Goal: Share content: Share content

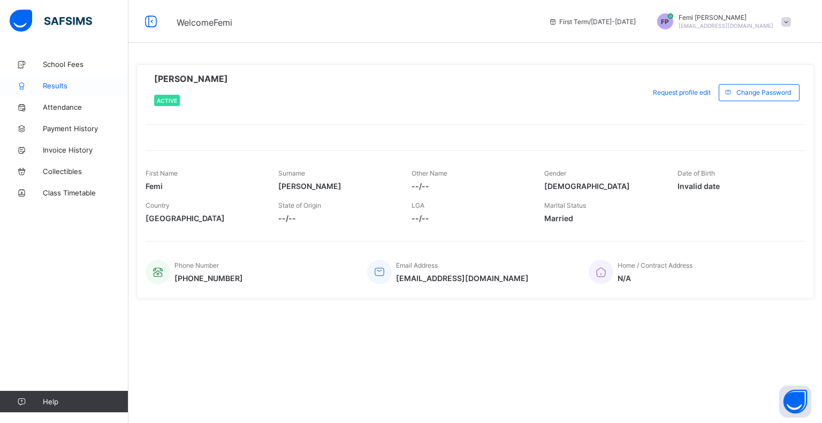
click at [60, 84] on span "Results" at bounding box center [86, 85] width 86 height 9
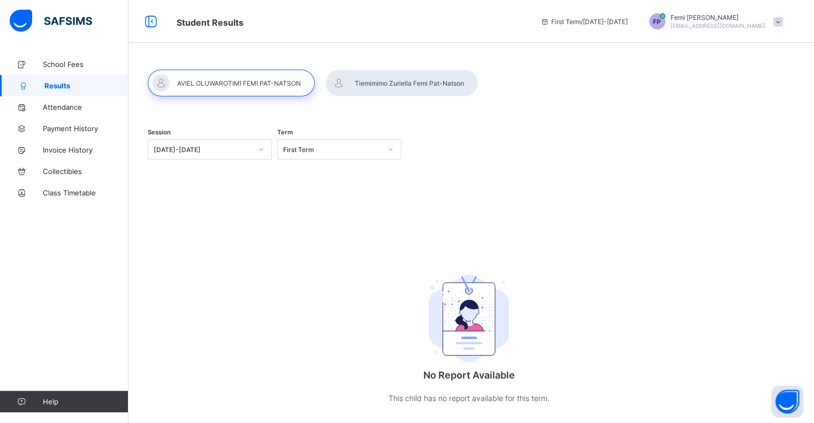
click at [204, 82] on div at bounding box center [231, 83] width 167 height 27
click at [230, 83] on div at bounding box center [231, 83] width 167 height 27
click at [227, 78] on div at bounding box center [231, 83] width 167 height 27
click at [384, 82] on div at bounding box center [401, 83] width 153 height 27
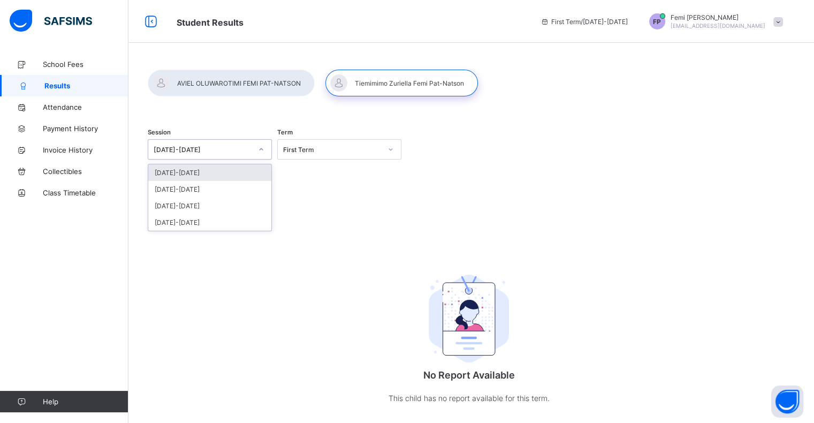
click at [263, 149] on icon at bounding box center [261, 149] width 6 height 11
click at [192, 189] on div "[DATE]-[DATE]" at bounding box center [209, 189] width 123 height 17
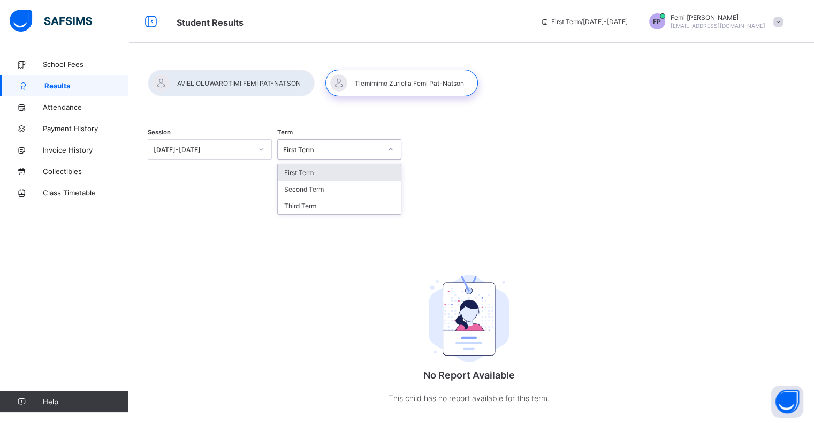
click at [391, 150] on icon at bounding box center [391, 149] width 6 height 11
click at [305, 203] on div "Third Term" at bounding box center [339, 206] width 123 height 17
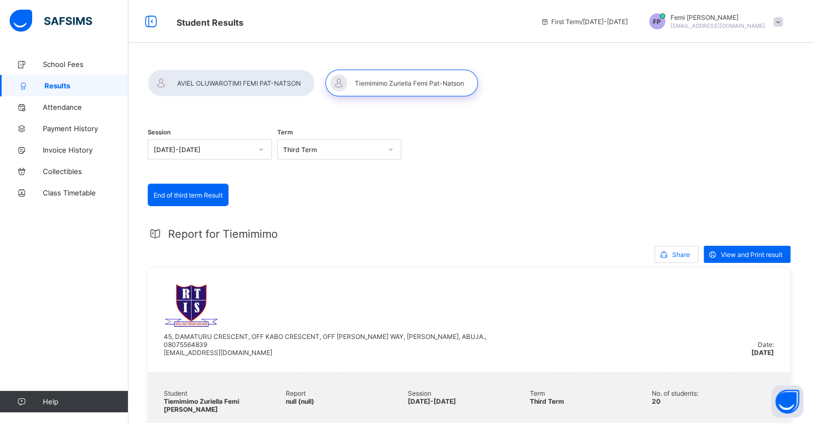
click at [226, 80] on div at bounding box center [231, 83] width 167 height 27
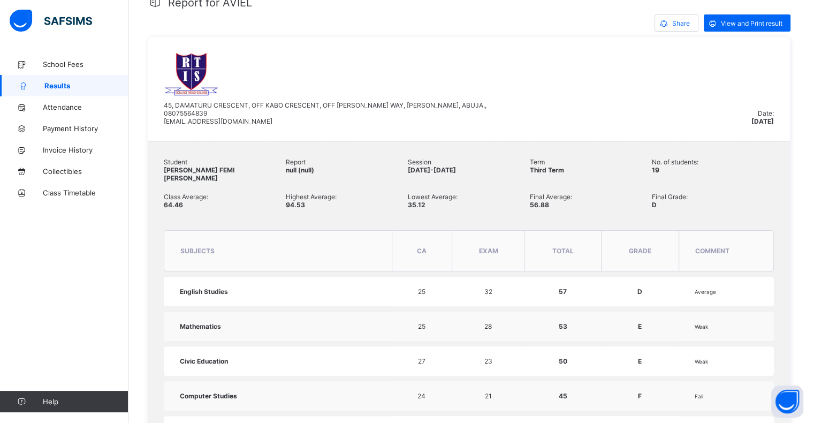
scroll to position [229, 0]
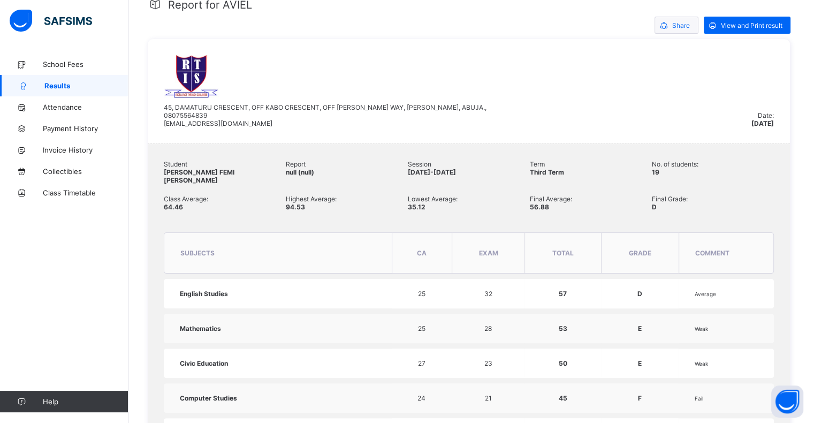
click at [672, 23] on span "Share" at bounding box center [681, 25] width 18 height 8
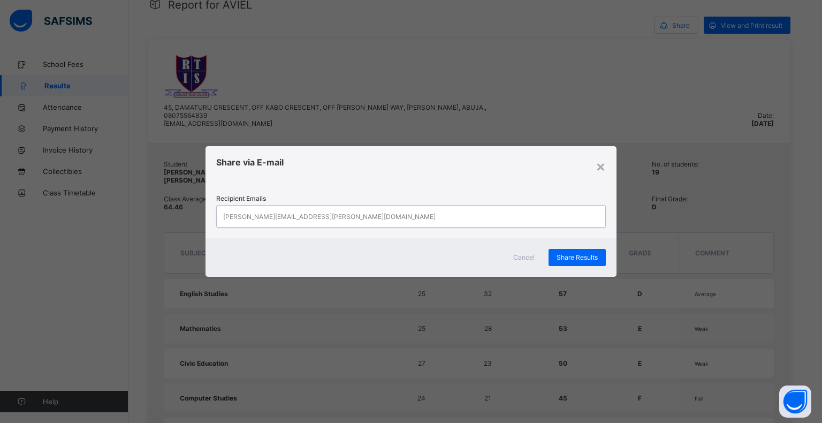
click at [340, 213] on div "[PERSON_NAME][EMAIL_ADDRESS][PERSON_NAME][DOMAIN_NAME]" at bounding box center [401, 216] width 368 height 21
type input "**********"
click at [580, 256] on span "Share Results" at bounding box center [577, 258] width 41 height 8
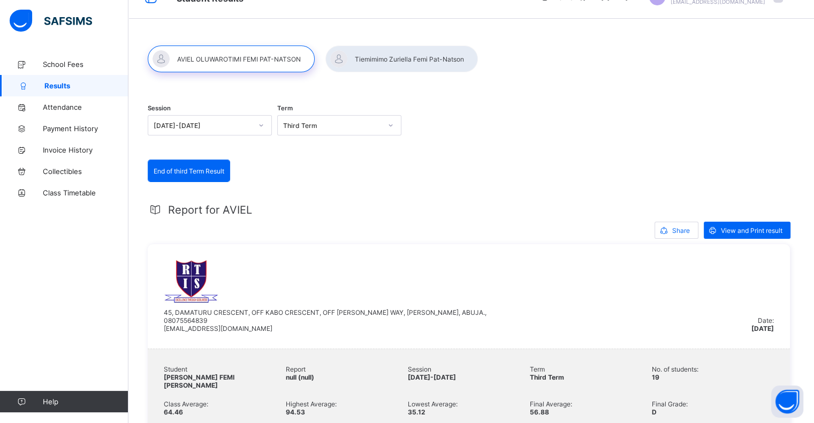
scroll to position [0, 0]
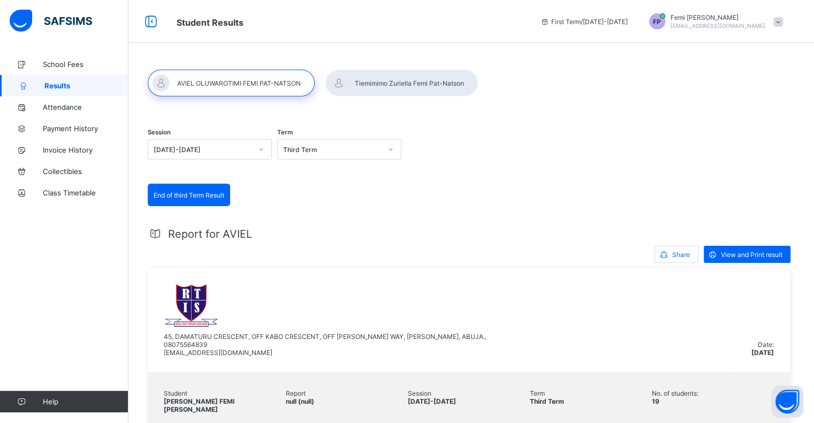
click at [391, 82] on div at bounding box center [401, 83] width 153 height 27
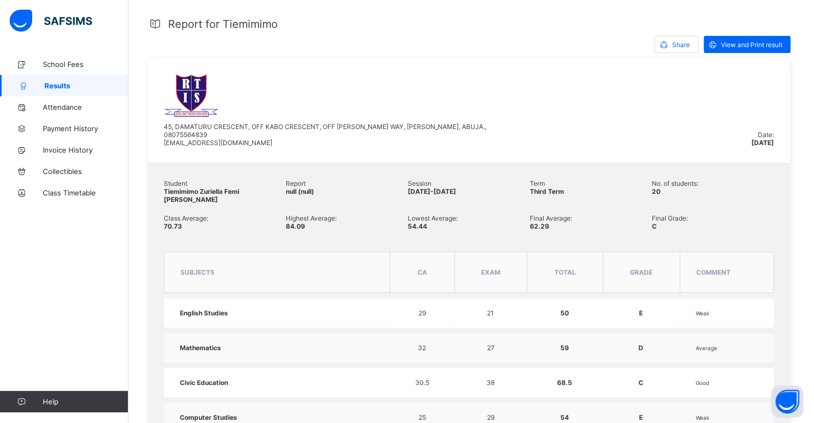
scroll to position [211, 0]
click at [677, 43] on span "Share" at bounding box center [681, 44] width 18 height 8
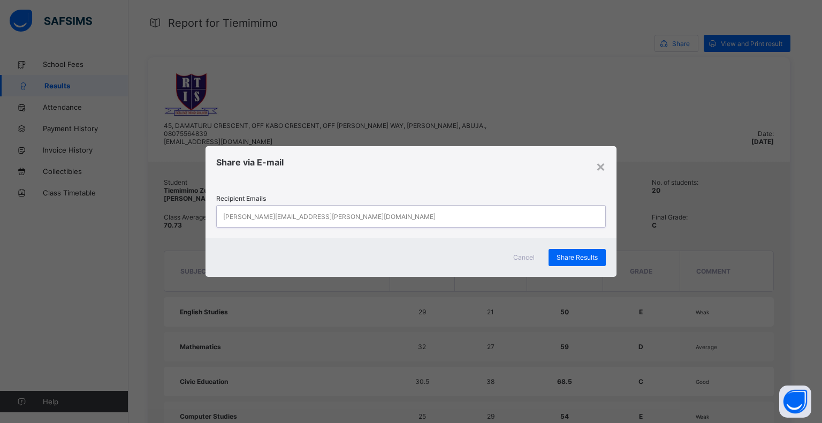
click at [390, 220] on div "[PERSON_NAME][EMAIL_ADDRESS][PERSON_NAME][DOMAIN_NAME]" at bounding box center [401, 216] width 368 height 21
type input "**********"
click at [581, 258] on span "Share Results" at bounding box center [577, 257] width 41 height 8
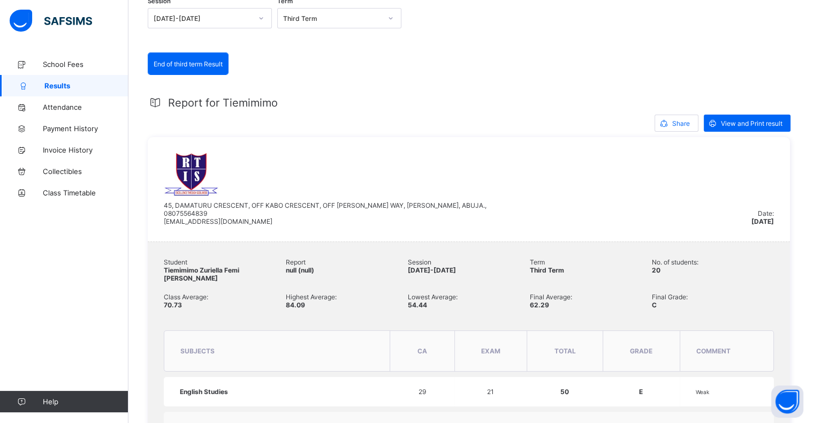
scroll to position [135, 0]
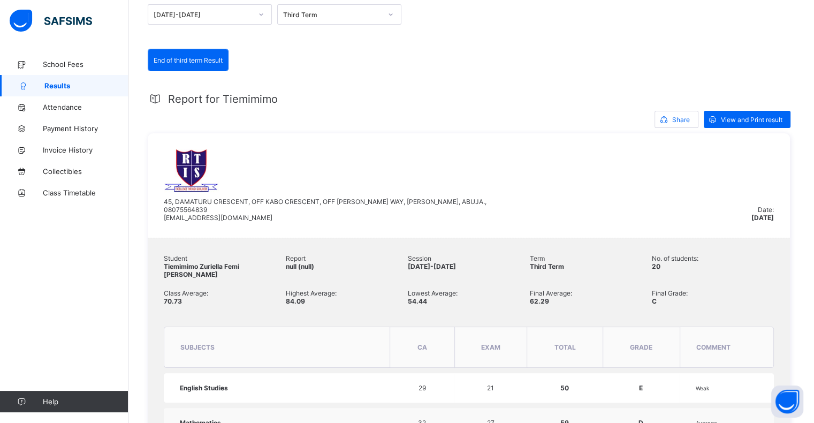
click at [50, 330] on div "School Fees Results Attendance Payment History Invoice History Collectibles Cla…" at bounding box center [64, 233] width 128 height 380
click at [62, 62] on span "School Fees" at bounding box center [86, 64] width 86 height 9
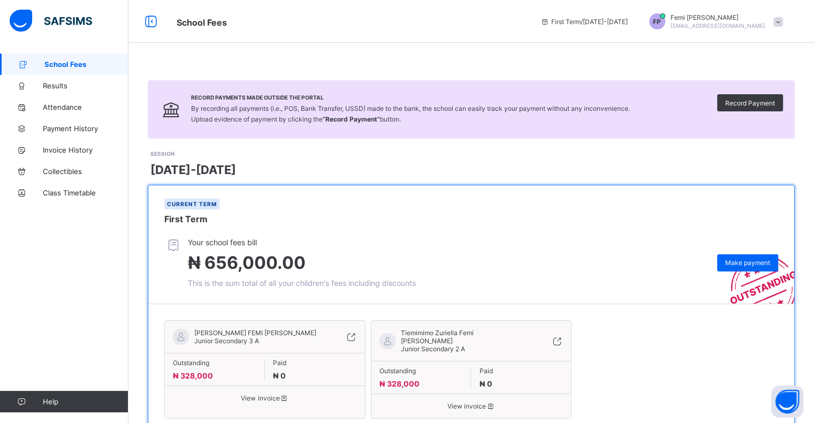
scroll to position [34, 0]
